Goal: Task Accomplishment & Management: Manage account settings

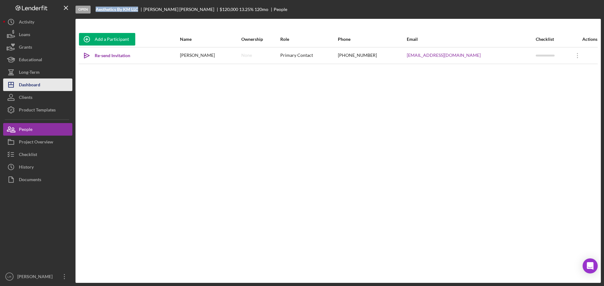
click at [35, 88] on div "Dashboard" at bounding box center [29, 86] width 21 height 14
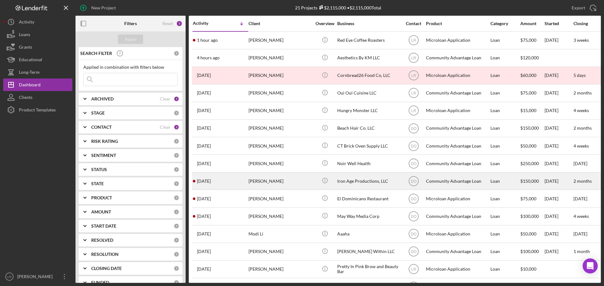
click at [274, 179] on div "[PERSON_NAME]" at bounding box center [279, 181] width 63 height 17
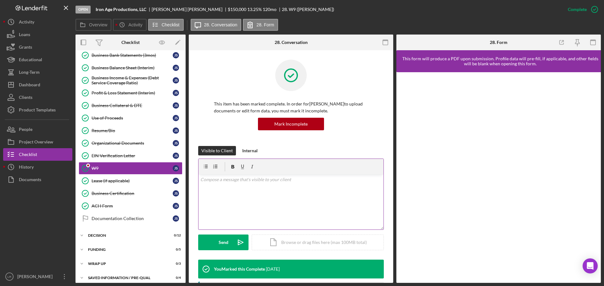
scroll to position [123, 0]
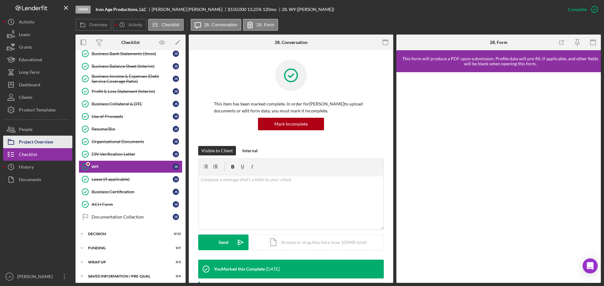
click at [50, 142] on div "Project Overview" at bounding box center [36, 143] width 34 height 14
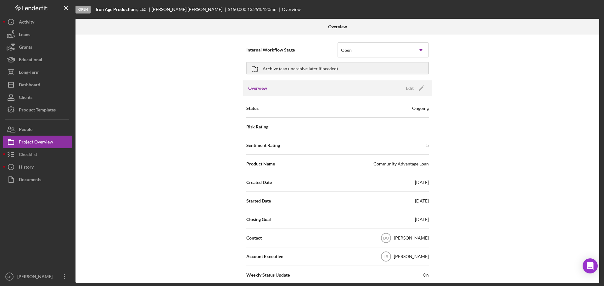
click at [415, 241] on div "[PERSON_NAME]" at bounding box center [411, 238] width 35 height 6
click at [420, 88] on polygon "button" at bounding box center [421, 88] width 5 height 5
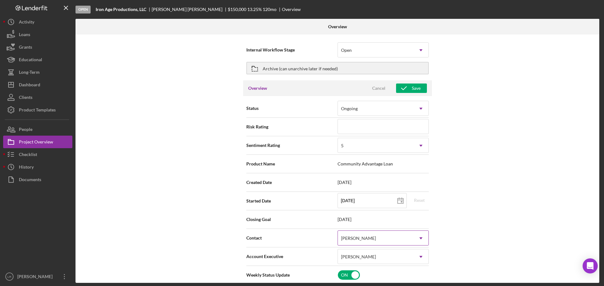
click at [380, 240] on div "[PERSON_NAME]" at bounding box center [375, 238] width 75 height 14
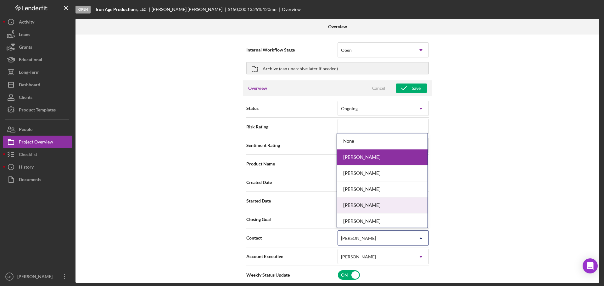
click at [362, 204] on div "[PERSON_NAME]" at bounding box center [382, 206] width 91 height 16
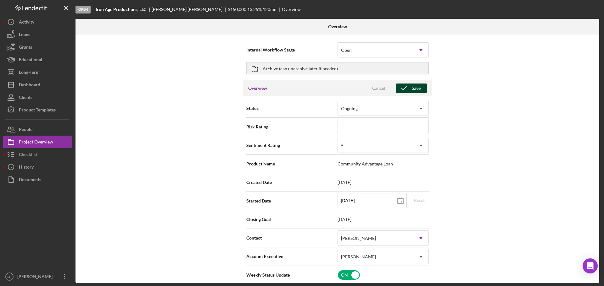
click at [414, 91] on div "Save" at bounding box center [416, 88] width 9 height 9
type textarea "Here's a snapshot of information that has been fully approved, as well as the i…"
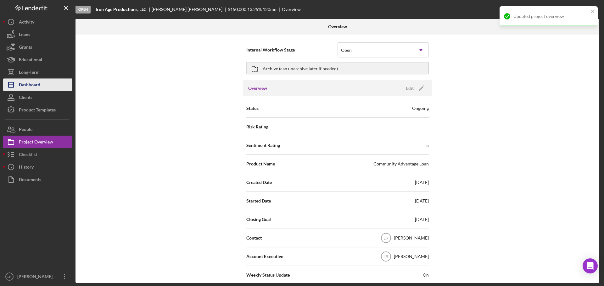
click at [36, 84] on div "Dashboard" at bounding box center [29, 86] width 21 height 14
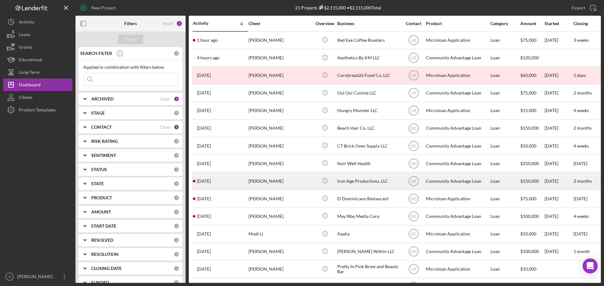
click at [263, 178] on div "[PERSON_NAME]" at bounding box center [279, 181] width 63 height 17
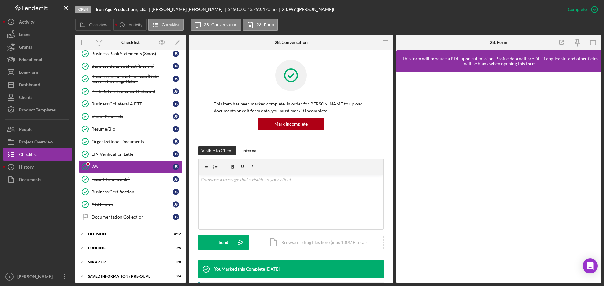
scroll to position [91, 0]
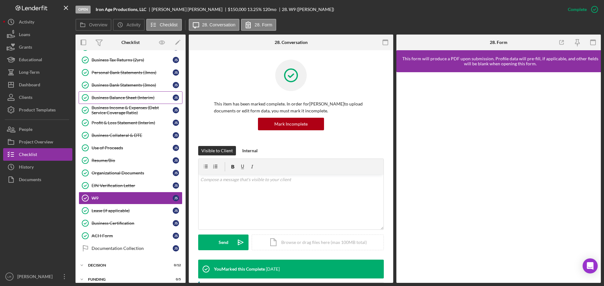
click at [141, 100] on div "Business Balance Sheet (Interim)" at bounding box center [132, 97] width 81 height 5
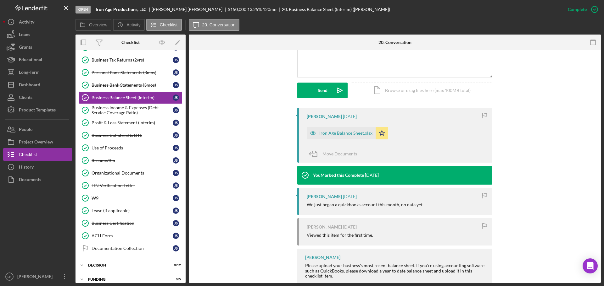
scroll to position [189, 0]
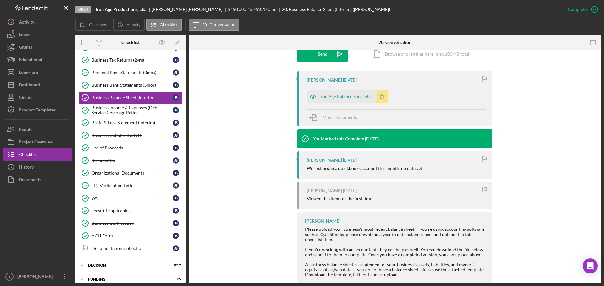
click at [381, 98] on polygon "button" at bounding box center [381, 96] width 5 height 5
click at [333, 119] on span "Move Documents" at bounding box center [339, 117] width 35 height 5
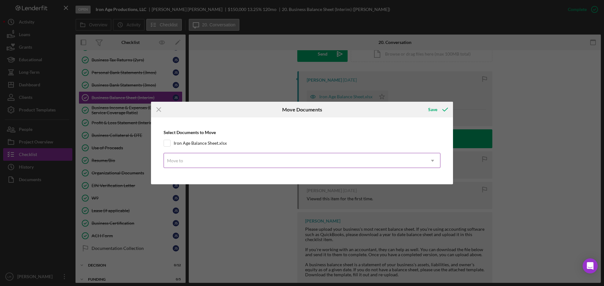
click at [180, 158] on div "Move to" at bounding box center [175, 160] width 16 height 5
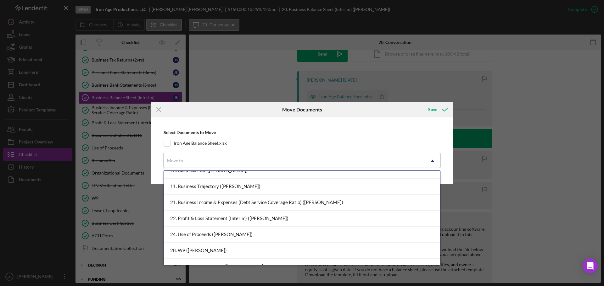
scroll to position [0, 0]
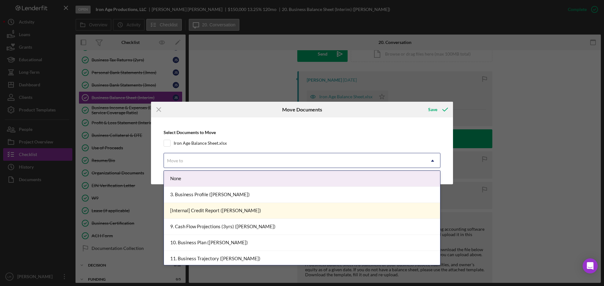
click at [204, 158] on div "Move to" at bounding box center [294, 161] width 261 height 14
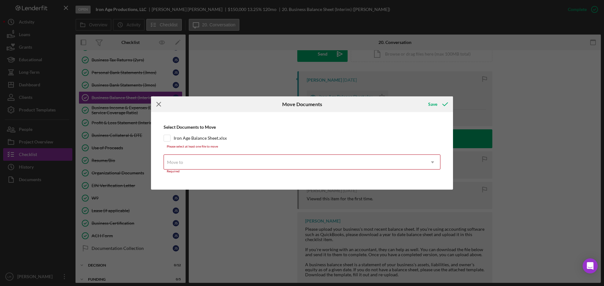
click at [161, 105] on icon "Icon/Menu Close" at bounding box center [159, 105] width 16 height 16
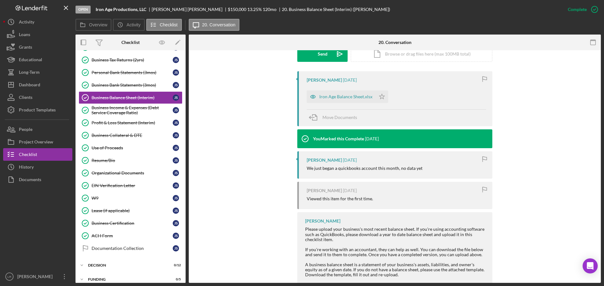
scroll to position [94, 0]
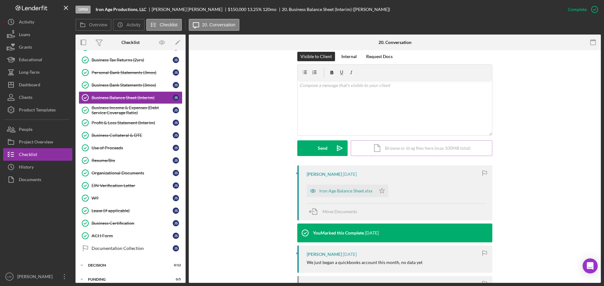
click at [406, 149] on div "Icon/Document Browse or drag files here (max 100MB total) Tap to choose files o…" at bounding box center [421, 149] width 141 height 16
click at [313, 146] on button "Upload Icon/Upload" at bounding box center [322, 149] width 50 height 16
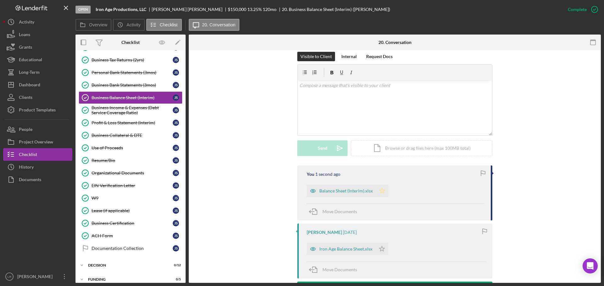
click at [380, 191] on icon "Icon/Star" at bounding box center [382, 191] width 13 height 13
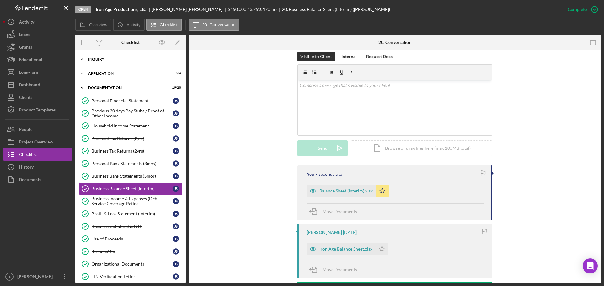
click at [117, 62] on div "Icon/Expander Inquiry 9 / 9" at bounding box center [130, 59] width 110 height 13
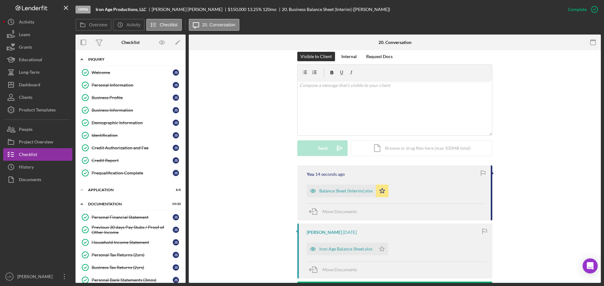
click at [102, 58] on div "Inquiry" at bounding box center [133, 60] width 90 height 4
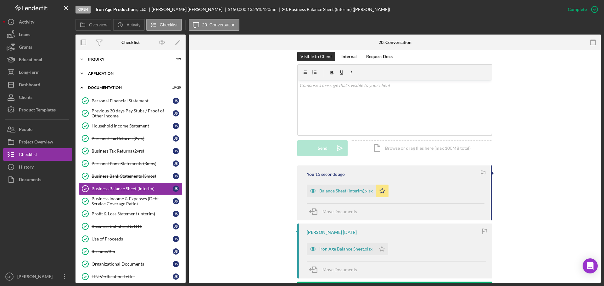
click at [112, 74] on div "Application" at bounding box center [133, 74] width 90 height 4
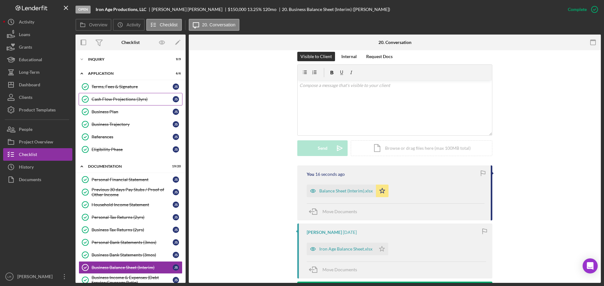
click at [127, 99] on div "Cash Flow Projections (3yrs)" at bounding box center [132, 99] width 81 height 5
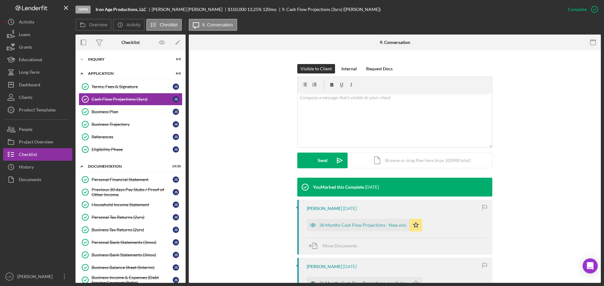
scroll to position [189, 0]
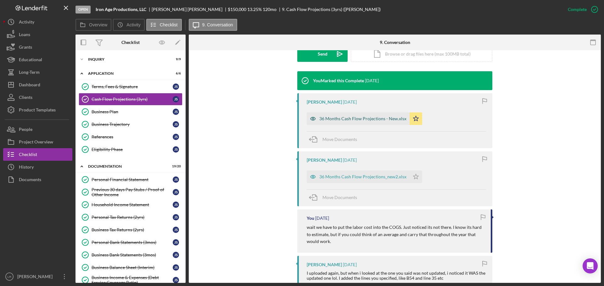
click at [348, 119] on div "36 Months Cash Flow Projections - New.xlsx" at bounding box center [362, 118] width 87 height 5
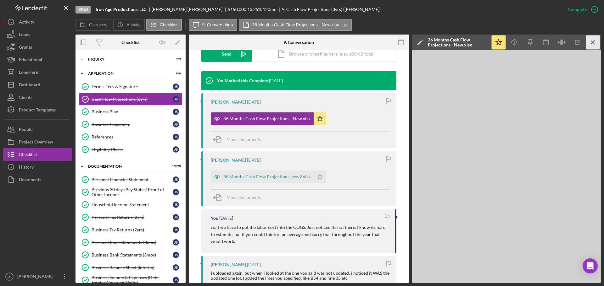
click at [590, 45] on icon "Icon/Menu Close" at bounding box center [593, 43] width 14 height 14
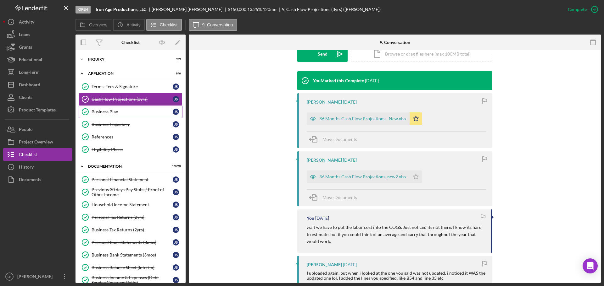
click at [123, 112] on div "Business Plan" at bounding box center [132, 111] width 81 height 5
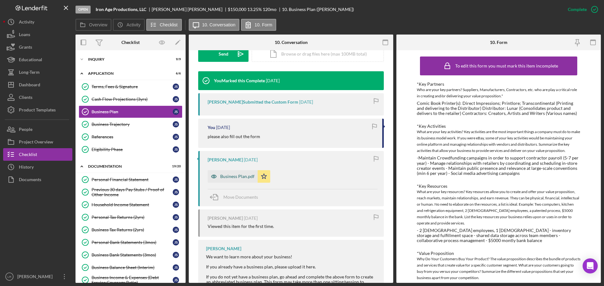
click at [242, 177] on div "Business Plan.pdf" at bounding box center [237, 176] width 34 height 5
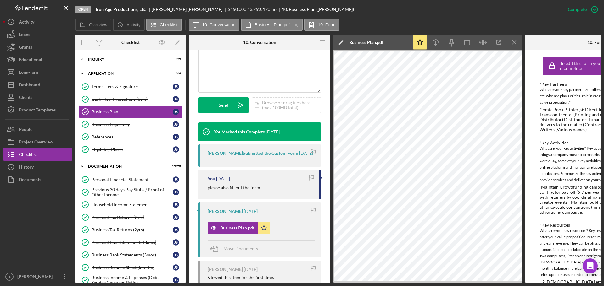
scroll to position [101, 0]
